Goal: Transaction & Acquisition: Purchase product/service

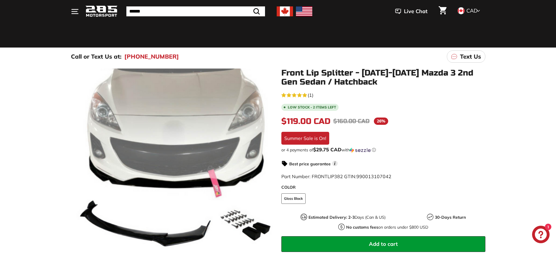
scroll to position [29, 0]
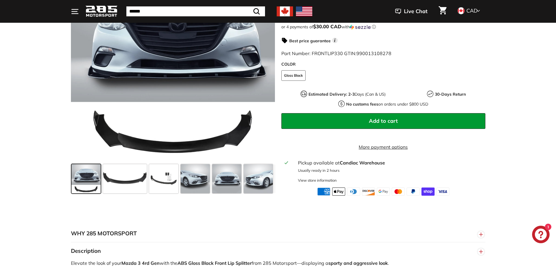
scroll to position [146, 0]
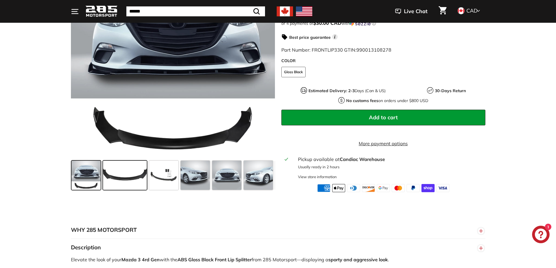
click at [134, 179] on span at bounding box center [125, 175] width 44 height 29
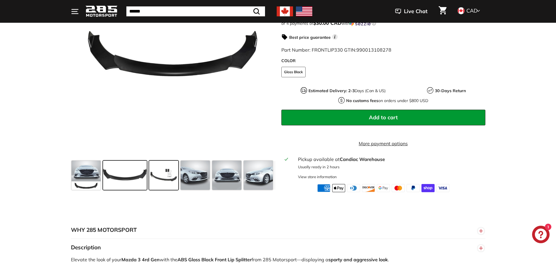
click at [168, 170] on span at bounding box center [163, 175] width 29 height 29
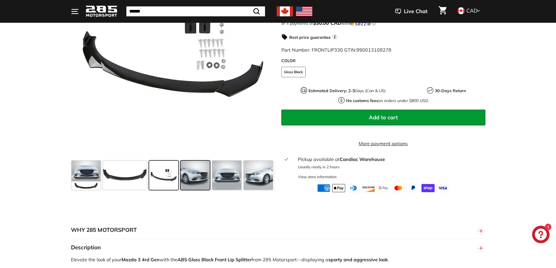
click at [185, 169] on span at bounding box center [195, 175] width 29 height 29
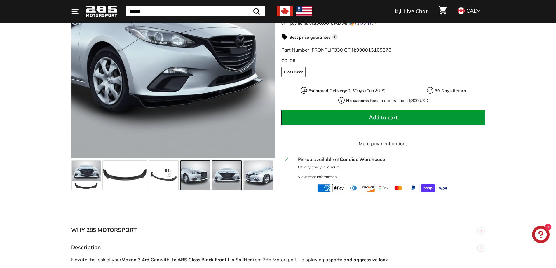
click at [236, 179] on span at bounding box center [226, 175] width 29 height 29
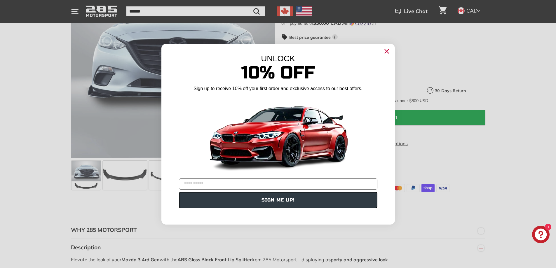
click at [389, 50] on icon "Close dialog" at bounding box center [386, 51] width 9 height 9
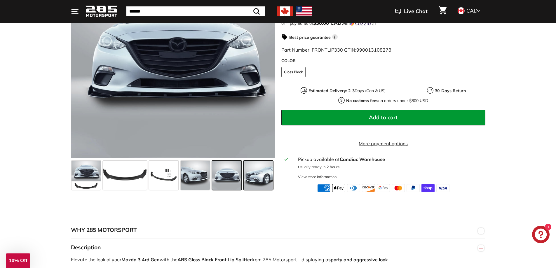
click at [262, 174] on span at bounding box center [258, 175] width 29 height 29
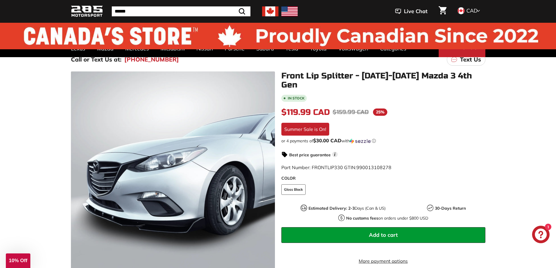
scroll to position [0, 0]
